Goal: Task Accomplishment & Management: Manage account settings

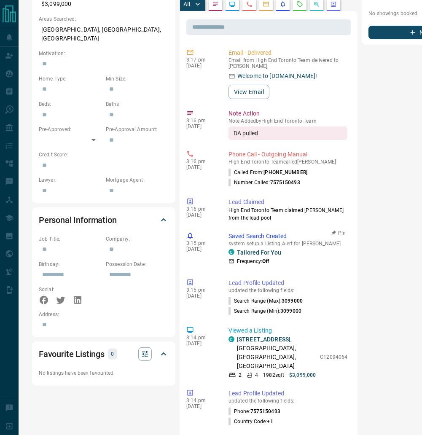
scroll to position [278, 0]
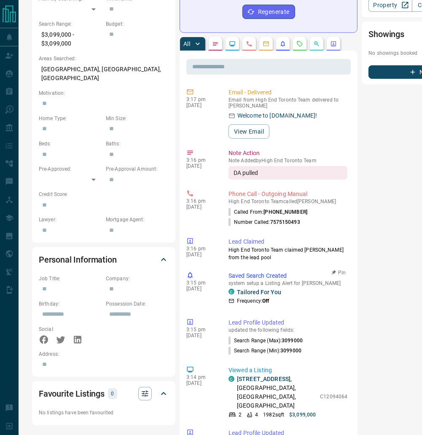
click at [227, 310] on div "3:15 pm [DATE] Saved Search Created system setup a Listing Alert for [PERSON_NA…" at bounding box center [268, 290] width 164 height 42
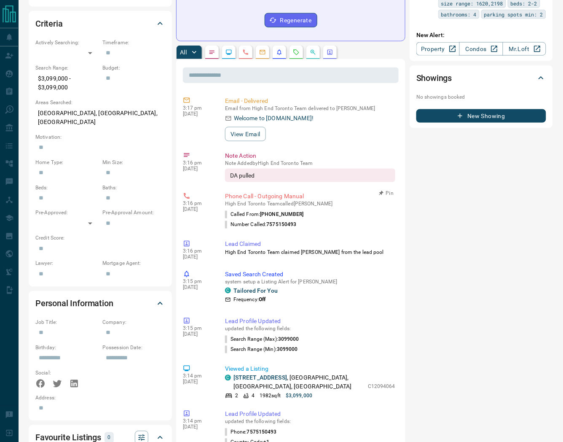
scroll to position [0, 0]
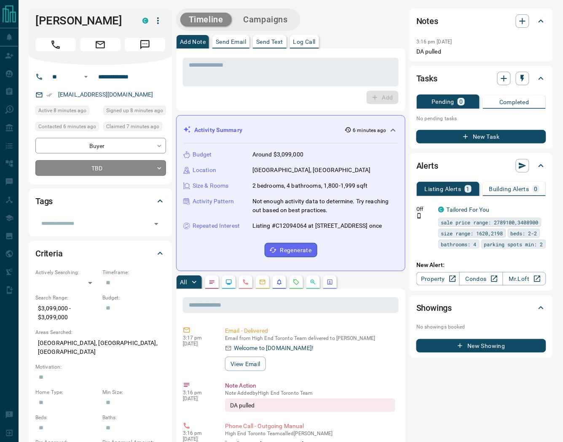
click at [118, 165] on body "**********" at bounding box center [281, 423] width 563 height 846
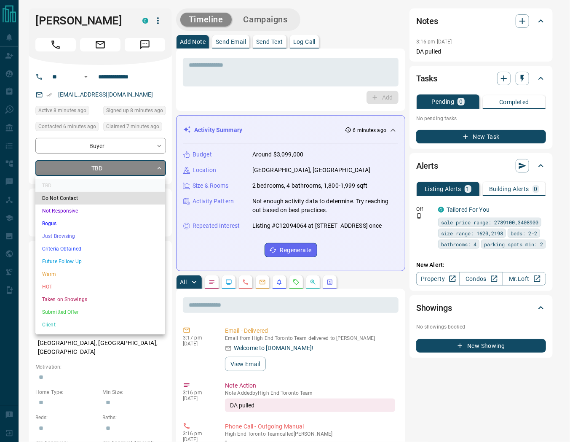
drag, startPoint x: 47, startPoint y: 271, endPoint x: 51, endPoint y: 255, distance: 16.6
click at [46, 270] on li "Warm" at bounding box center [100, 274] width 130 height 13
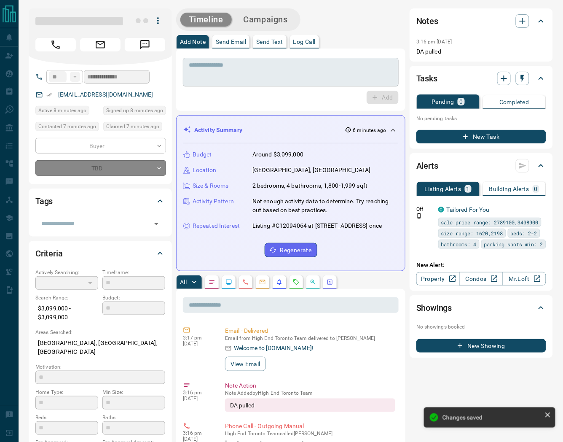
type input "*"
click at [222, 77] on textarea at bounding box center [291, 72] width 204 height 21
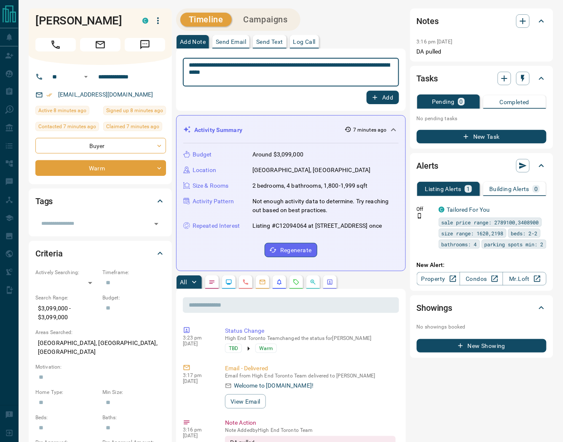
type textarea "**********"
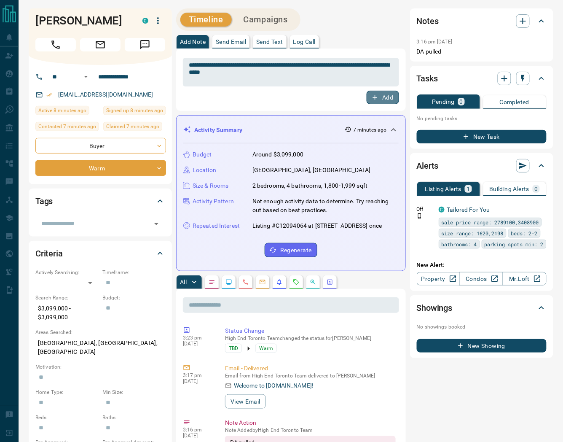
click at [377, 97] on icon "button" at bounding box center [375, 98] width 8 height 8
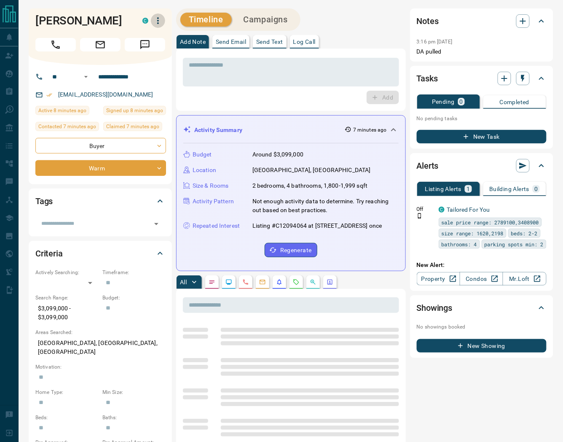
click at [156, 22] on icon "button" at bounding box center [158, 21] width 10 height 10
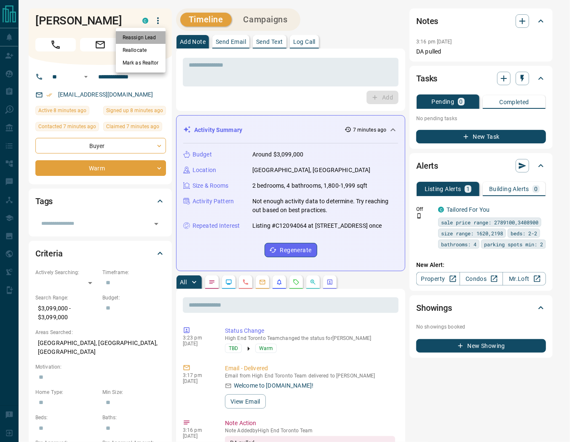
click at [145, 36] on li "Reassign Lead" at bounding box center [141, 37] width 50 height 13
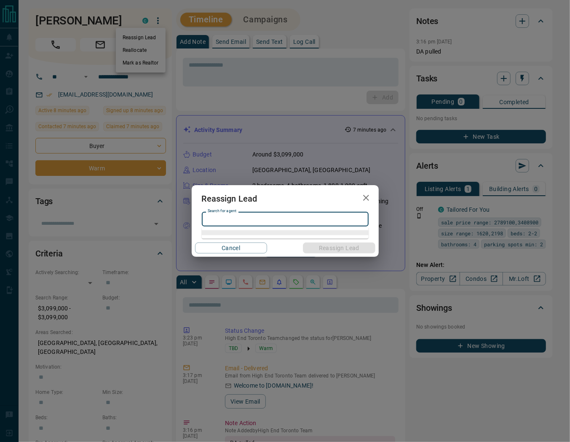
click at [241, 217] on input "Search for agent" at bounding box center [284, 218] width 161 height 9
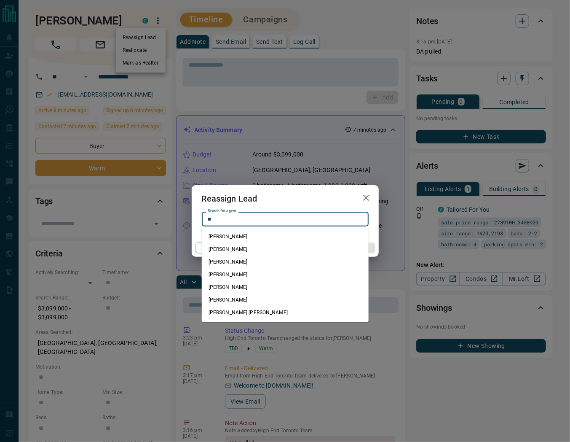
click at [246, 232] on li "[PERSON_NAME]" at bounding box center [285, 236] width 167 height 13
type input "**********"
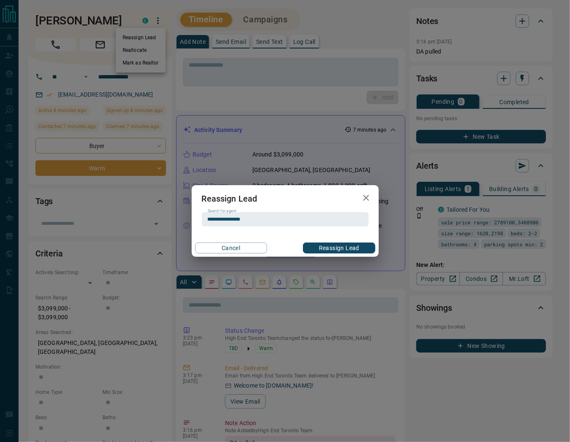
click at [325, 246] on button "Reassign Lead" at bounding box center [339, 247] width 72 height 11
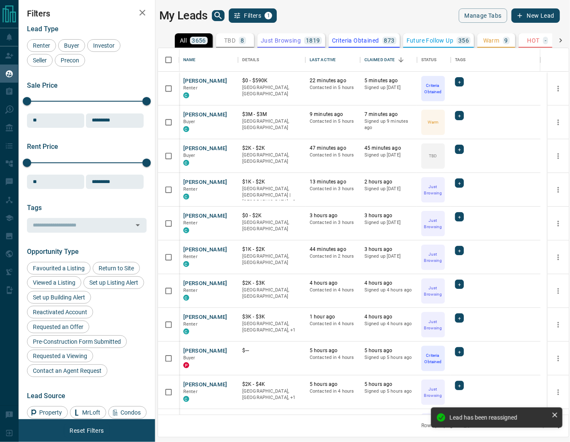
scroll to position [359, 403]
click at [227, 112] on icon "Open in New Tab" at bounding box center [228, 114] width 7 height 7
